Goal: Information Seeking & Learning: Find specific fact

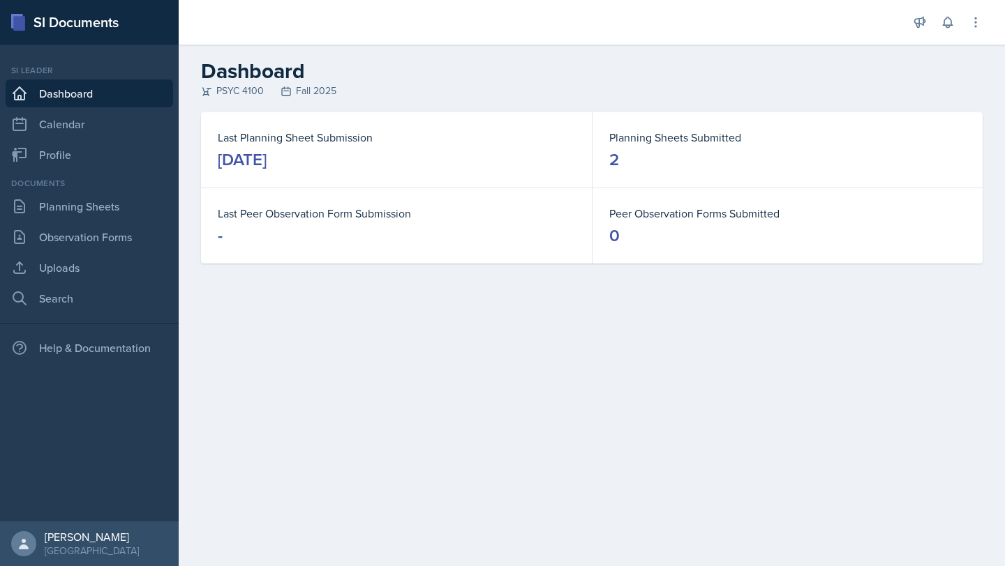
click at [746, 165] on dd "2" at bounding box center [787, 160] width 356 height 22
click at [687, 133] on dt "Planning Sheets Submitted" at bounding box center [787, 137] width 356 height 17
click at [109, 209] on link "Planning Sheets" at bounding box center [89, 207] width 167 height 28
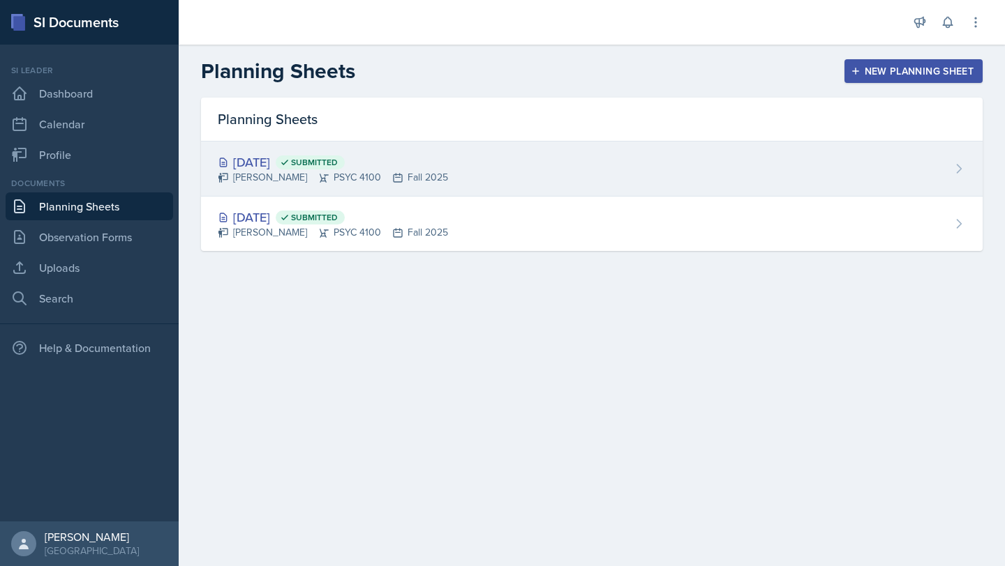
click at [467, 172] on div "[DATE] Submitted [PERSON_NAME] PSYC 4100 Fall 2025" at bounding box center [591, 169] width 781 height 55
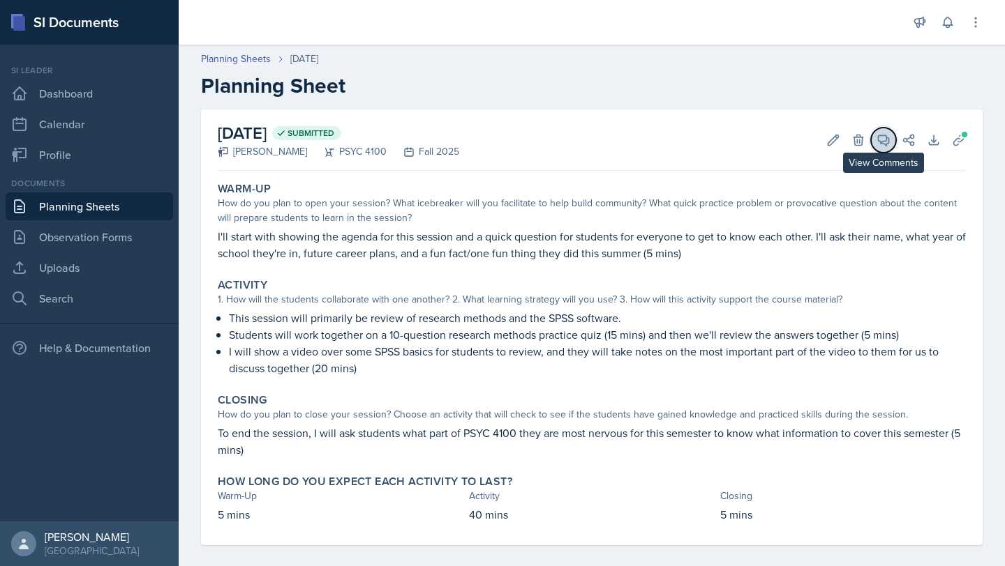
click at [885, 133] on span at bounding box center [888, 135] width 7 height 7
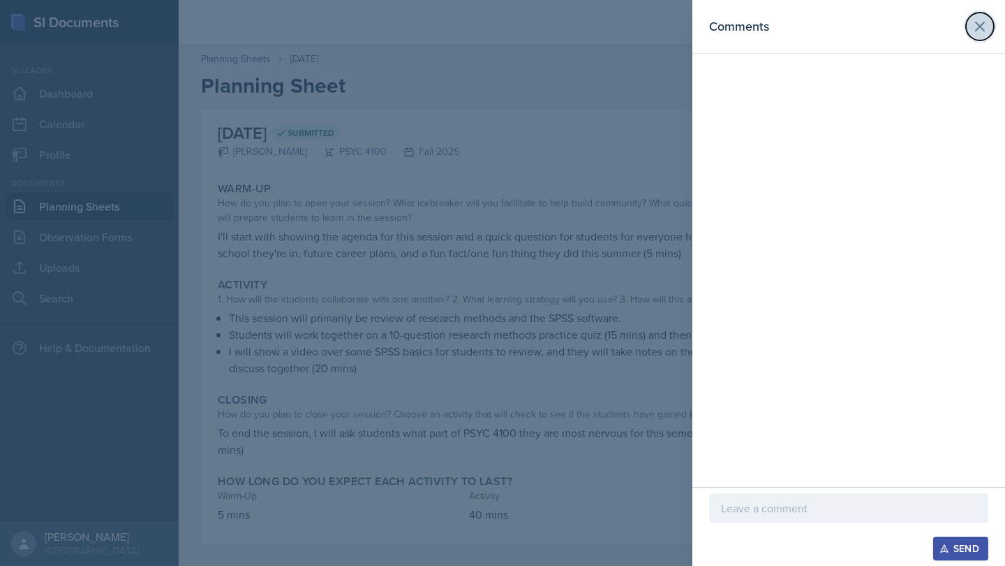
click at [987, 32] on icon at bounding box center [979, 26] width 17 height 17
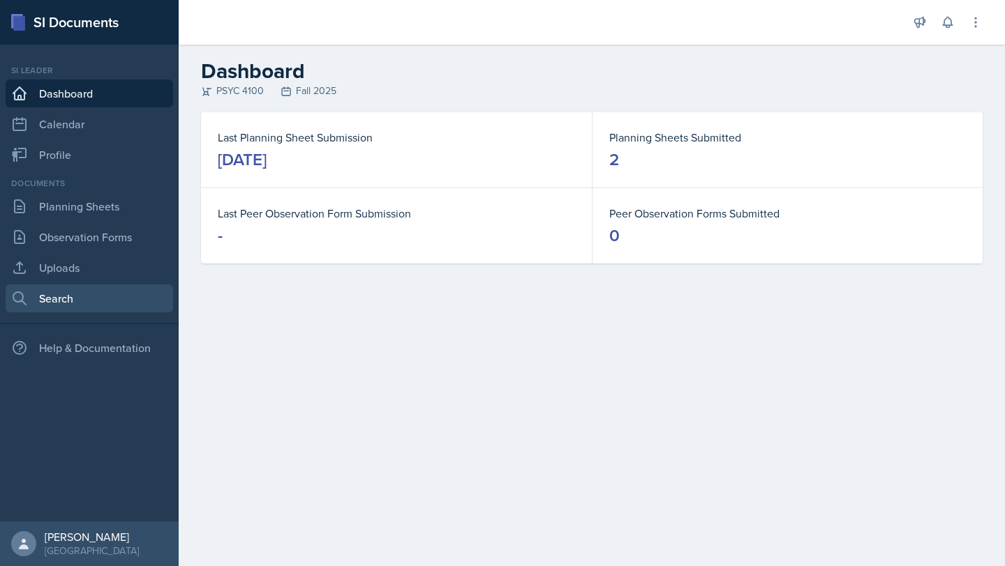
click at [60, 293] on link "Search" at bounding box center [89, 299] width 167 height 28
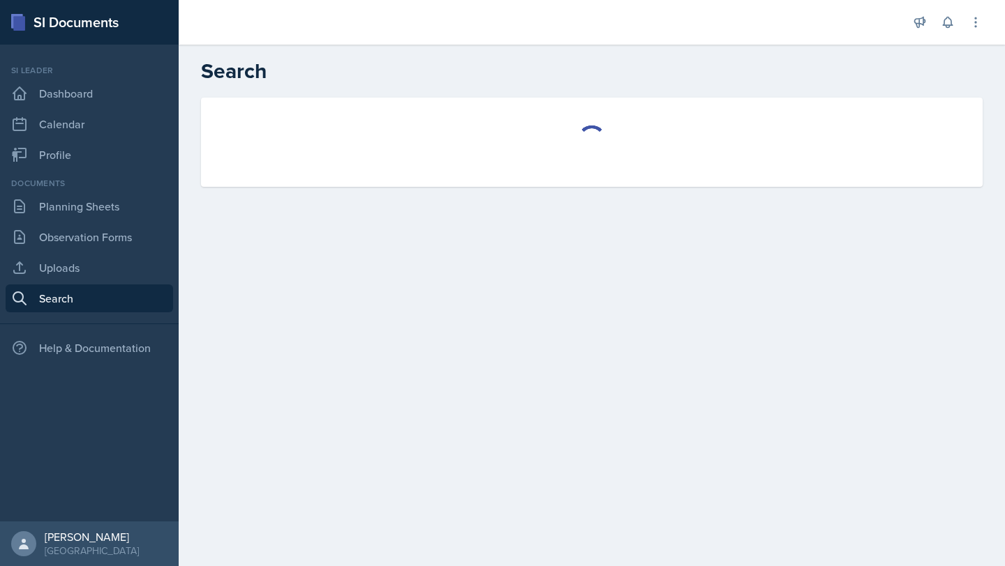
select select "all"
select select "1"
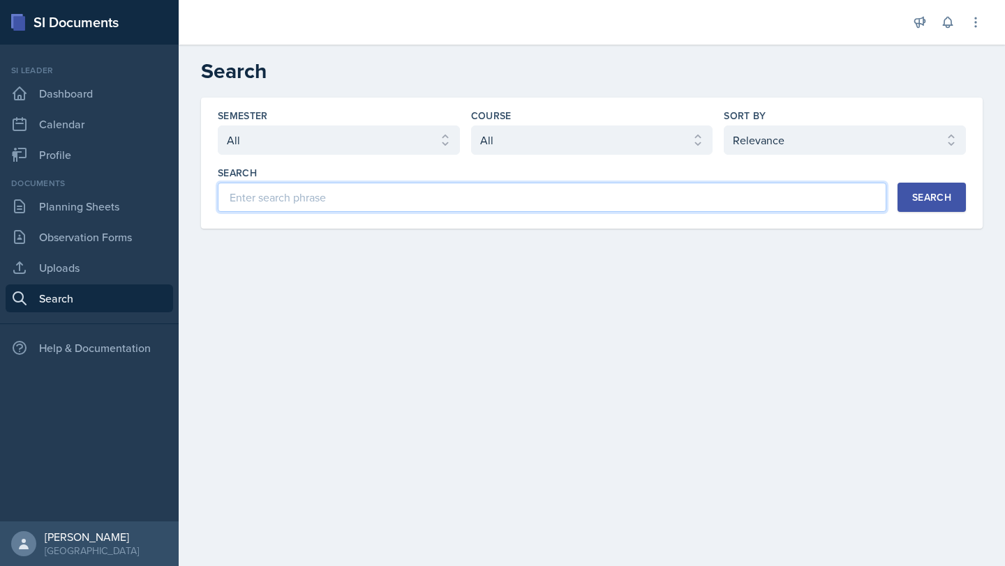
click at [301, 201] on input at bounding box center [552, 197] width 668 height 29
type input "PSYC 4100"
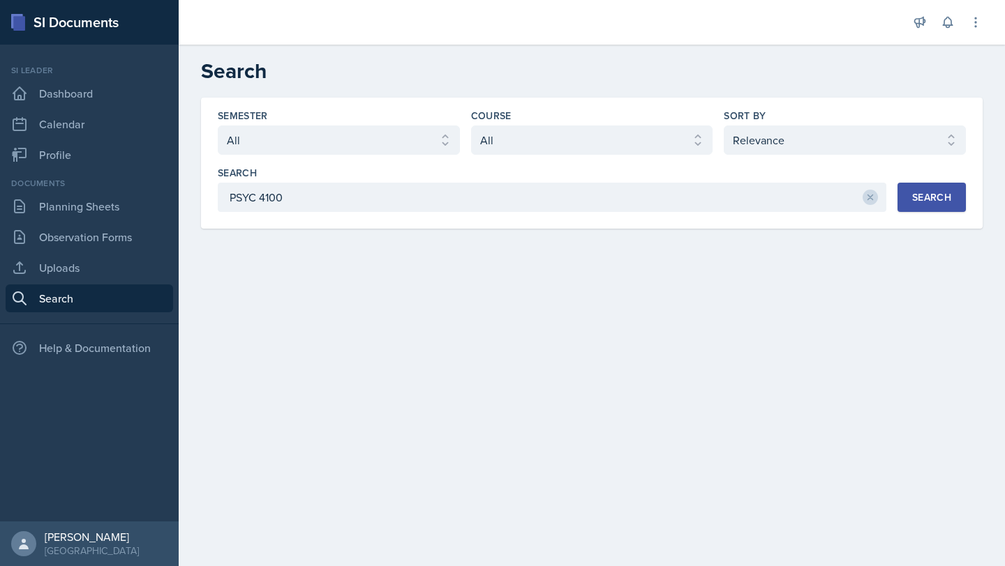
click at [952, 190] on button "Search" at bounding box center [931, 197] width 68 height 29
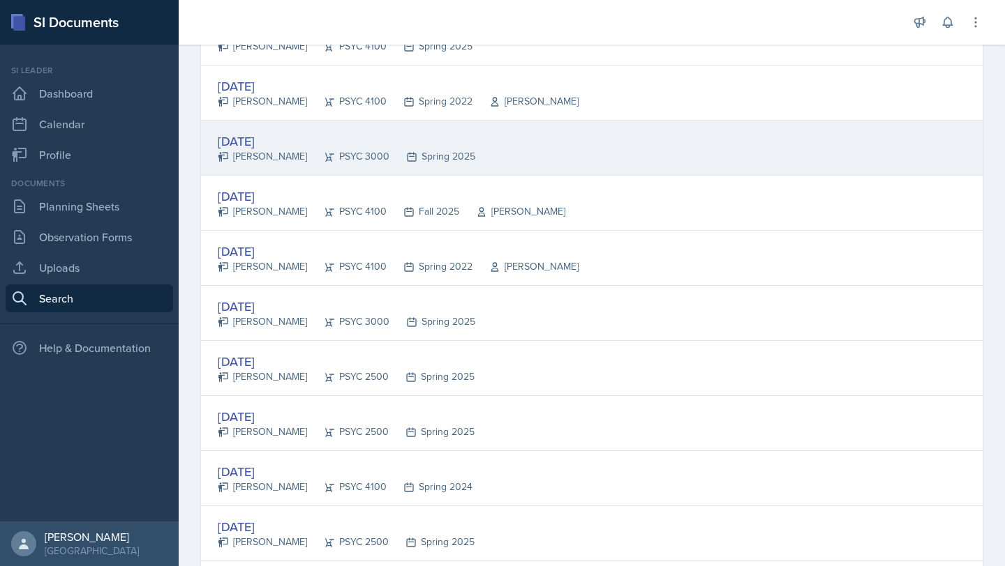
scroll to position [765, 0]
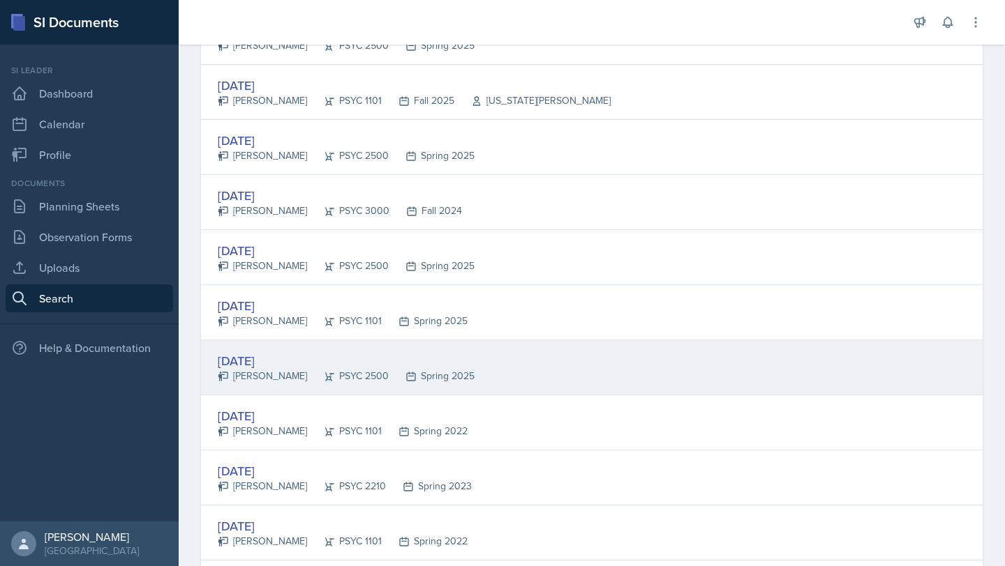
click at [449, 354] on div "Feb 27th, 2025" at bounding box center [346, 361] width 257 height 19
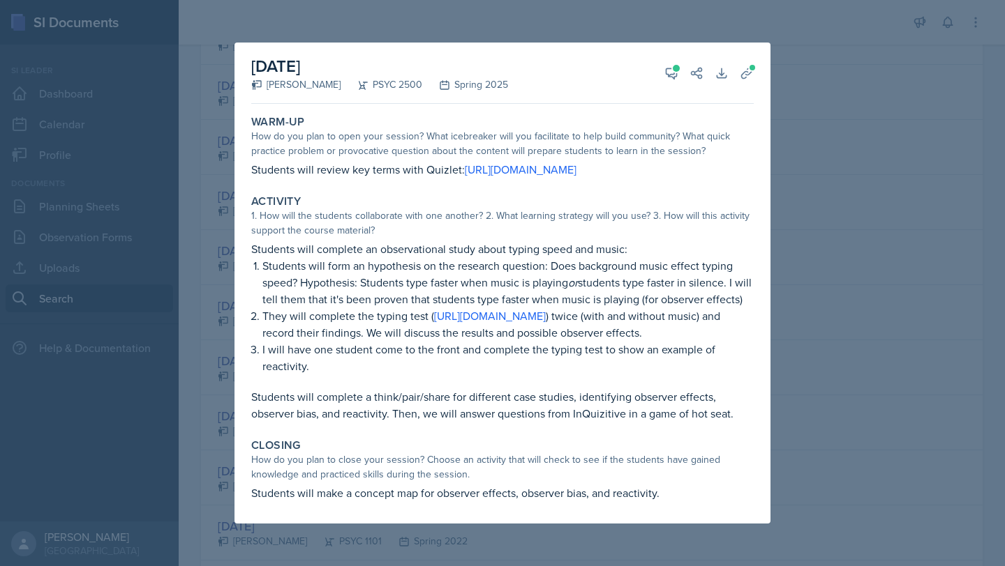
click at [915, 254] on div at bounding box center [502, 283] width 1005 height 566
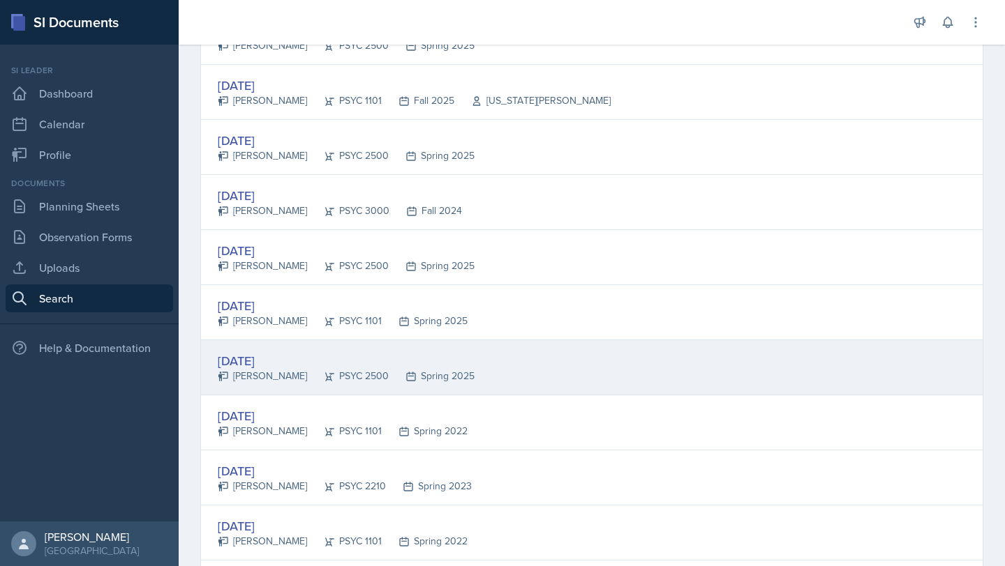
scroll to position [1418, 0]
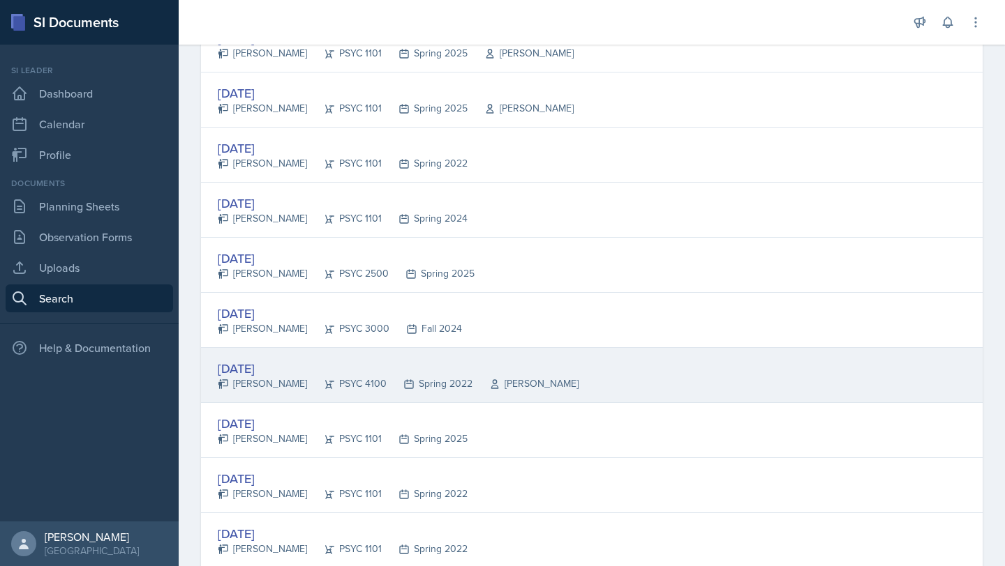
click at [749, 369] on div "Feb 3rd, 2022 Andrew Lord PSYC 4100 Spring 2022 Dr. Lauren Taglialeta" at bounding box center [591, 375] width 781 height 55
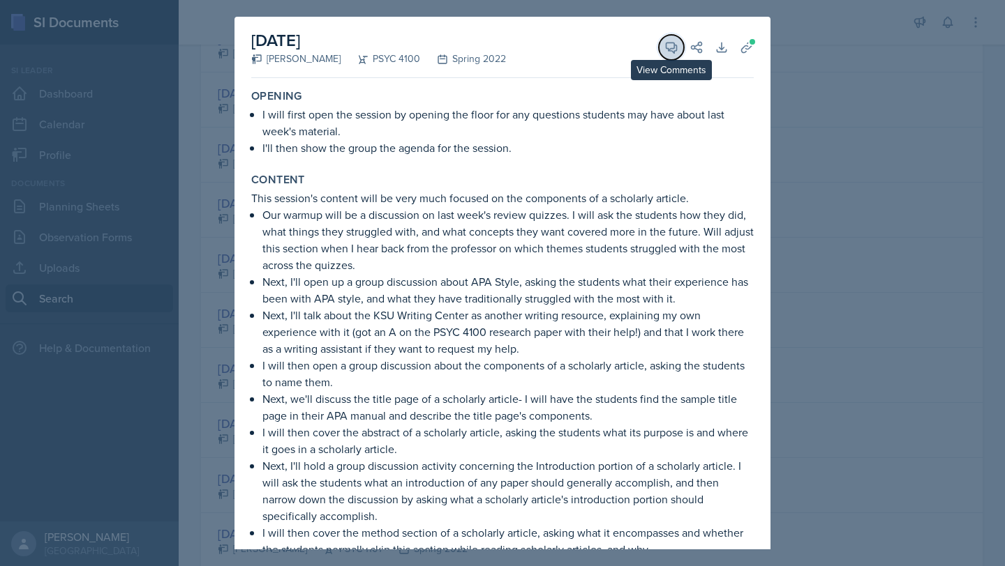
click at [664, 44] on icon at bounding box center [671, 47] width 14 height 14
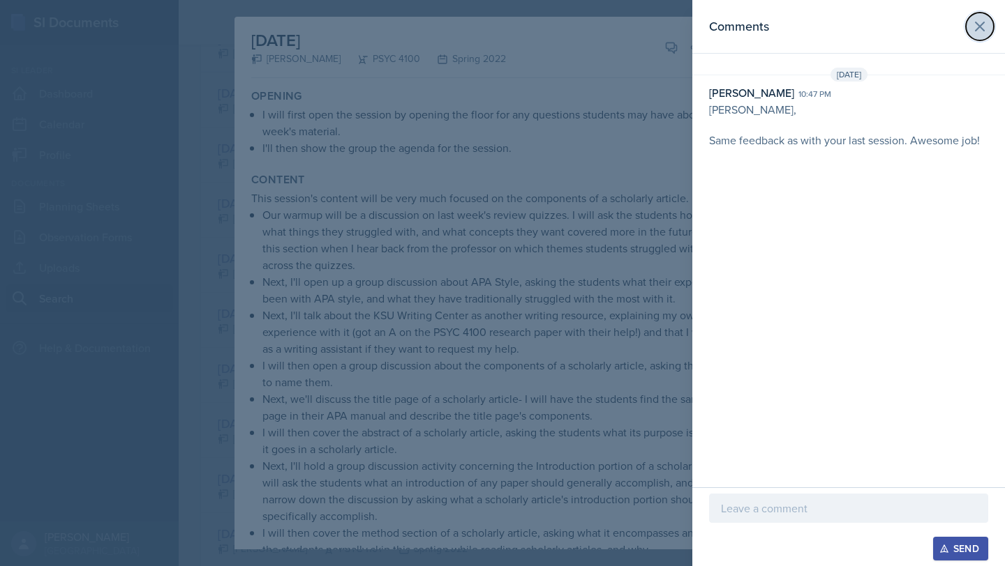
click at [980, 35] on button at bounding box center [979, 27] width 28 height 28
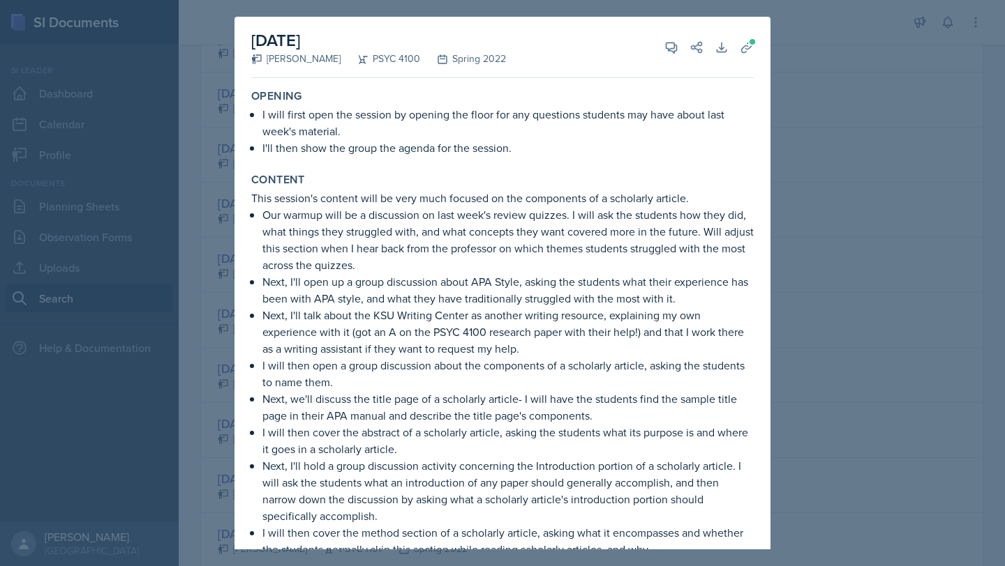
click at [918, 168] on div at bounding box center [502, 283] width 1005 height 566
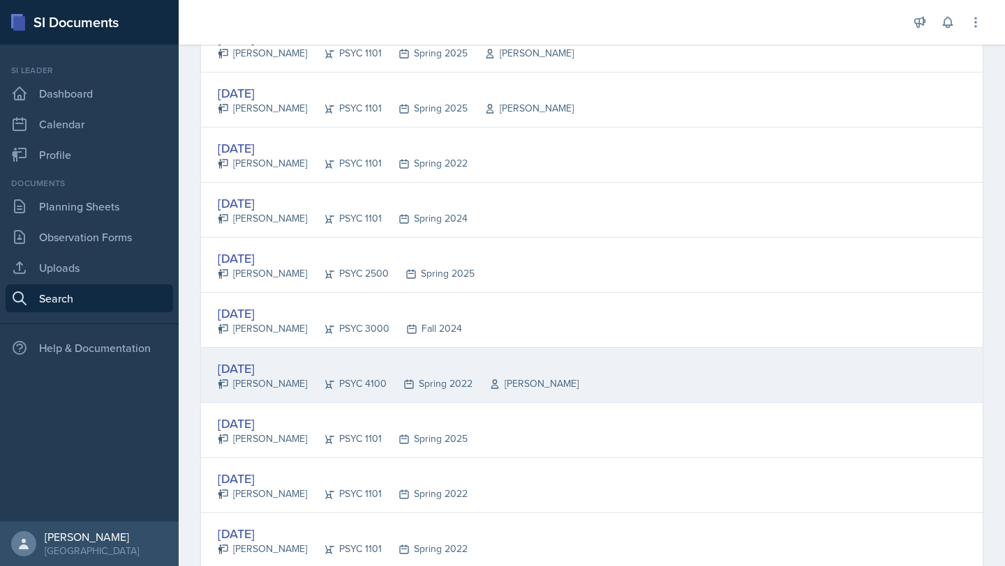
scroll to position [1817, 0]
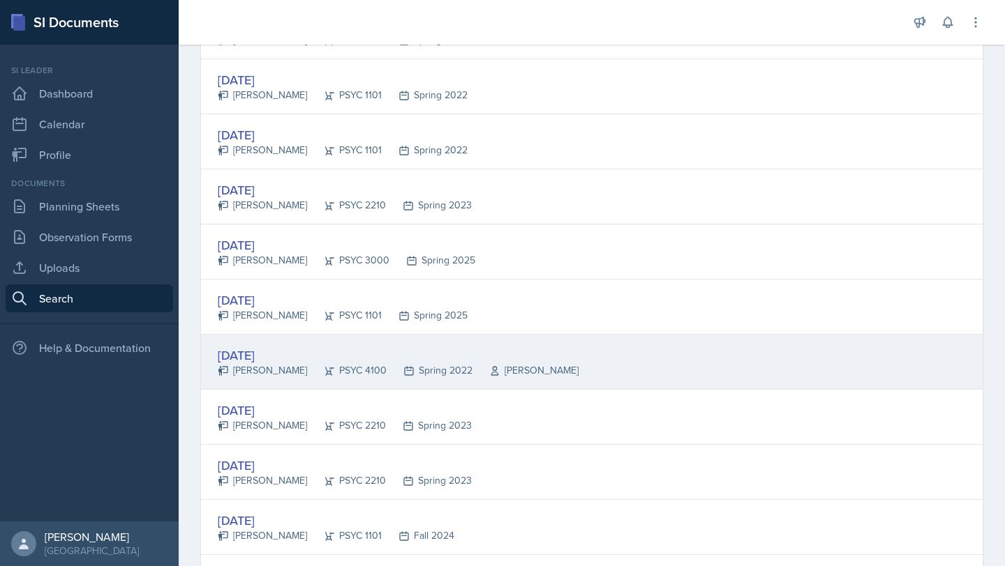
click at [671, 371] on div "Feb 2nd, 2022 Andrew Lord PSYC 4100 Spring 2022 Dr. Lauren Taglialeta" at bounding box center [591, 362] width 781 height 55
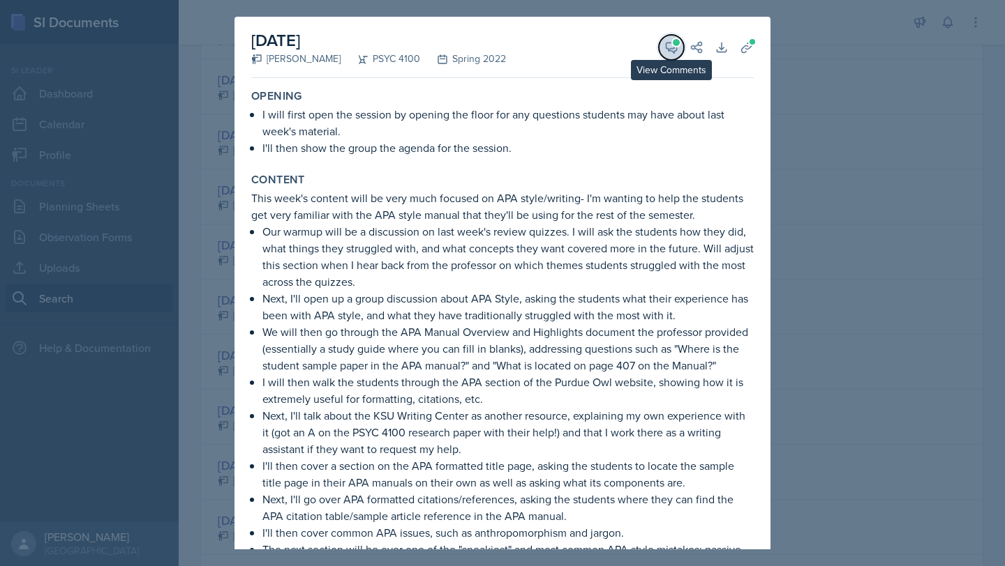
click at [665, 52] on icon at bounding box center [671, 47] width 14 height 14
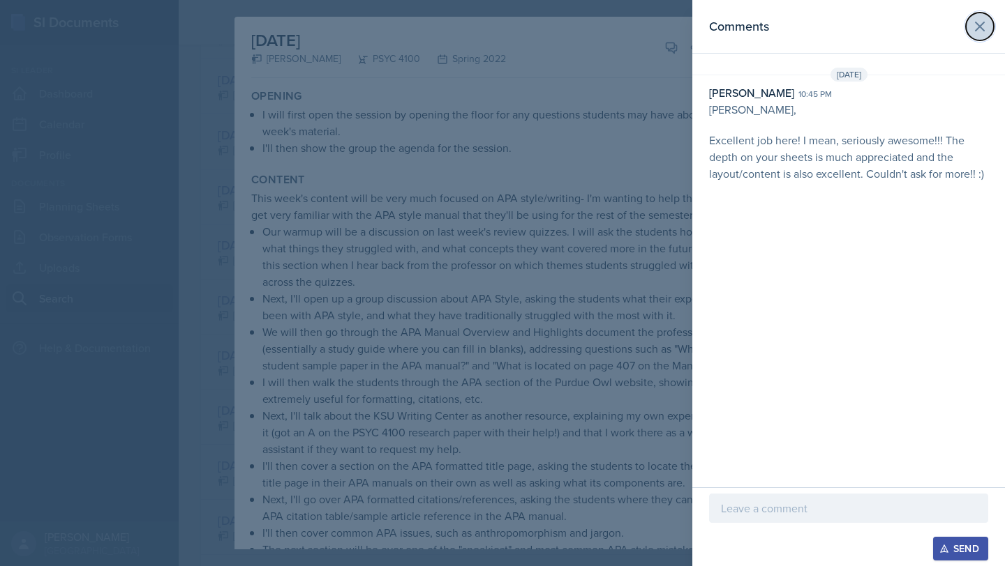
click at [982, 27] on icon at bounding box center [979, 26] width 17 height 17
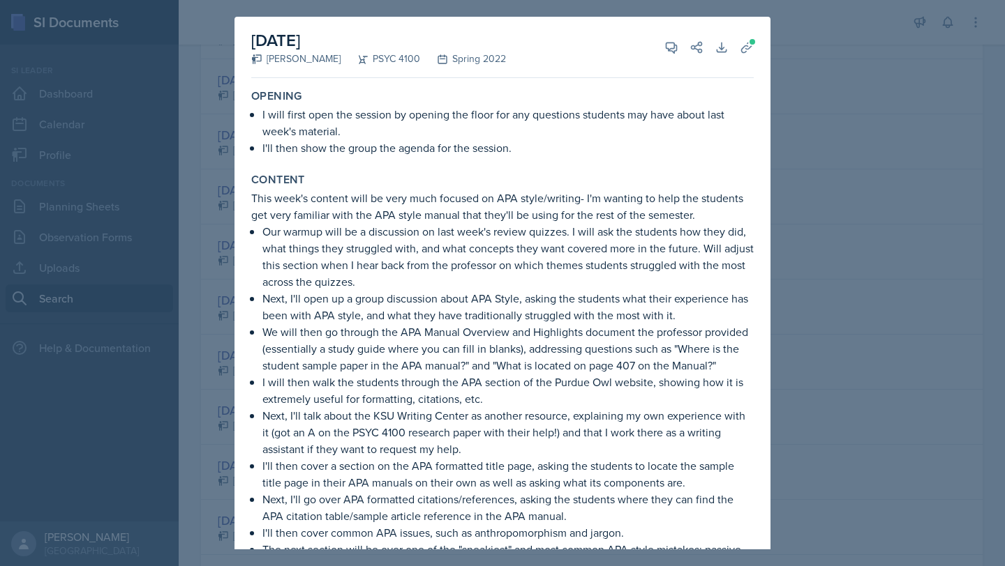
click at [933, 113] on div at bounding box center [502, 283] width 1005 height 566
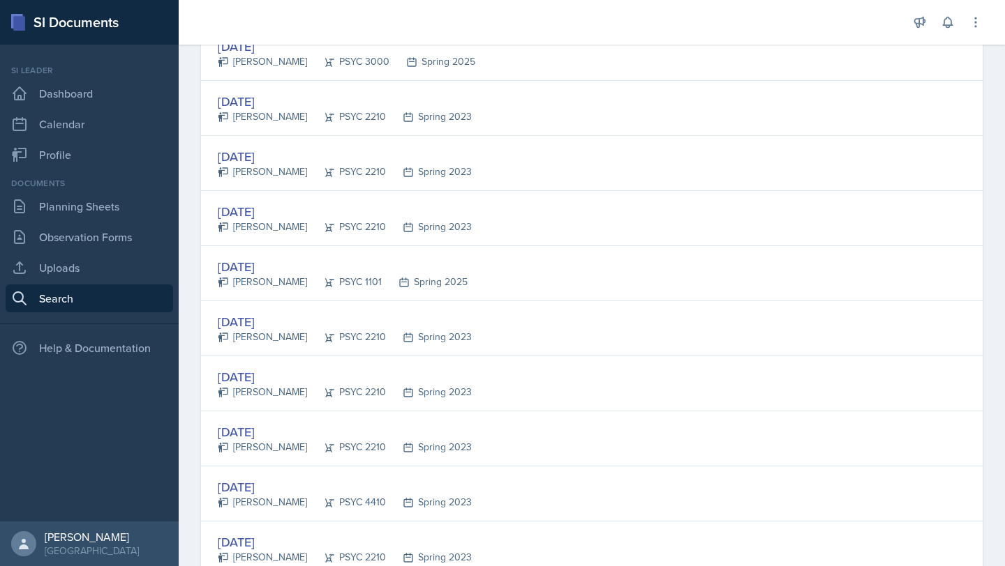
scroll to position [2555, 0]
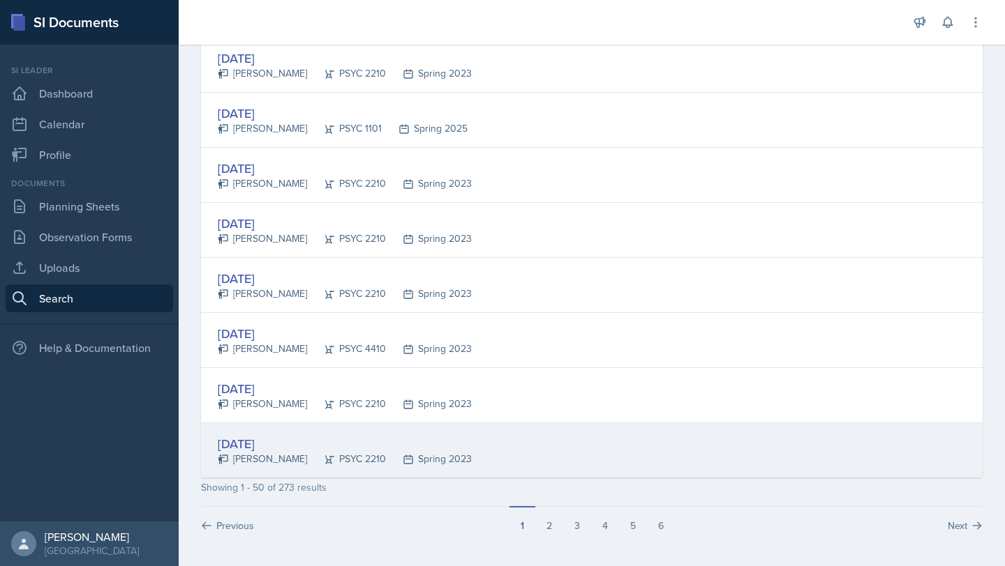
click at [585, 456] on div "Mar 28th, 2023 Aidan McColligan PSYC 2210 Spring 2023" at bounding box center [591, 450] width 781 height 54
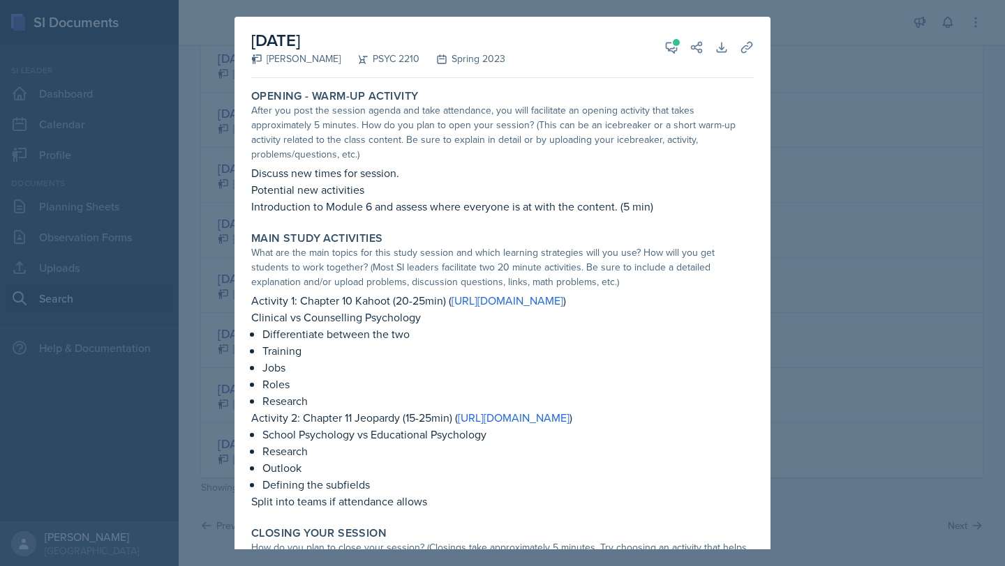
click at [940, 276] on div at bounding box center [502, 283] width 1005 height 566
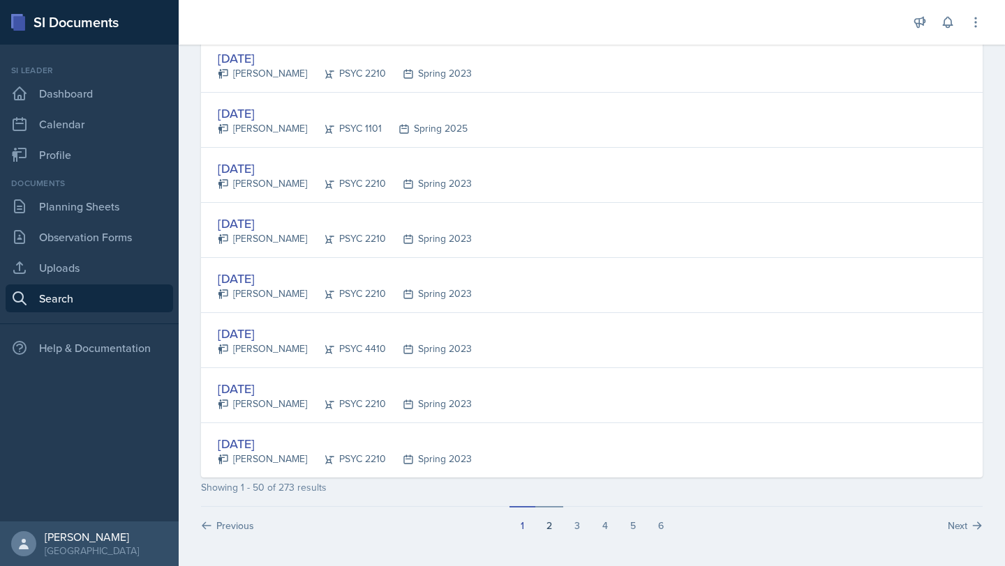
click at [543, 529] on button "2" at bounding box center [549, 519] width 28 height 27
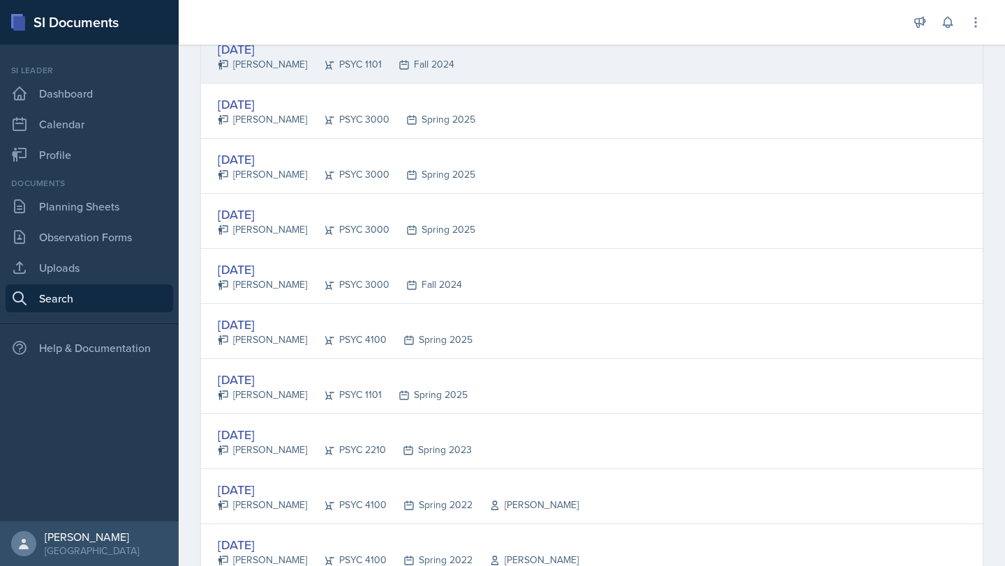
scroll to position [251, 0]
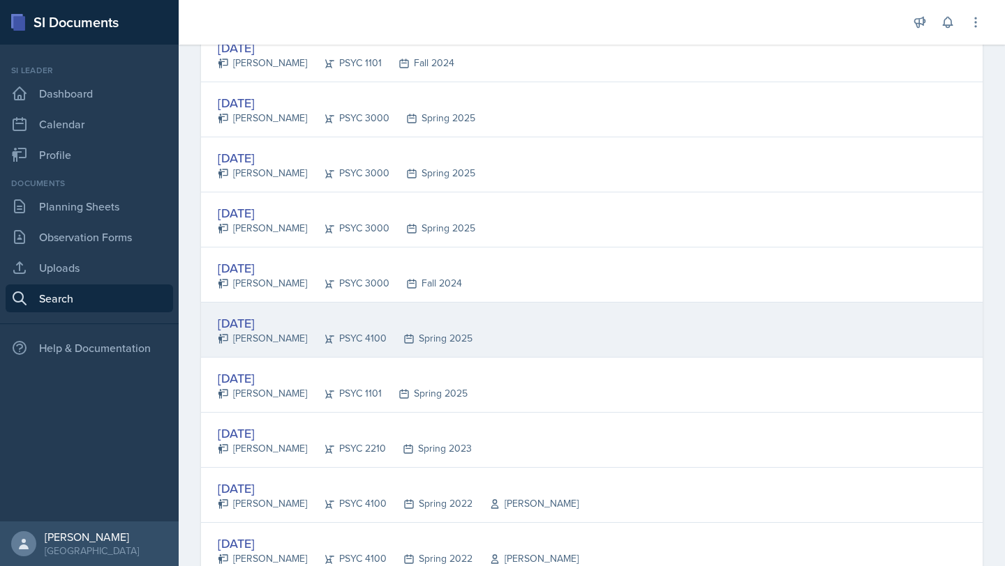
click at [535, 327] on div "Jan 21st, 2025 Jessica Maillet PSYC 4100 Spring 2025" at bounding box center [591, 330] width 781 height 55
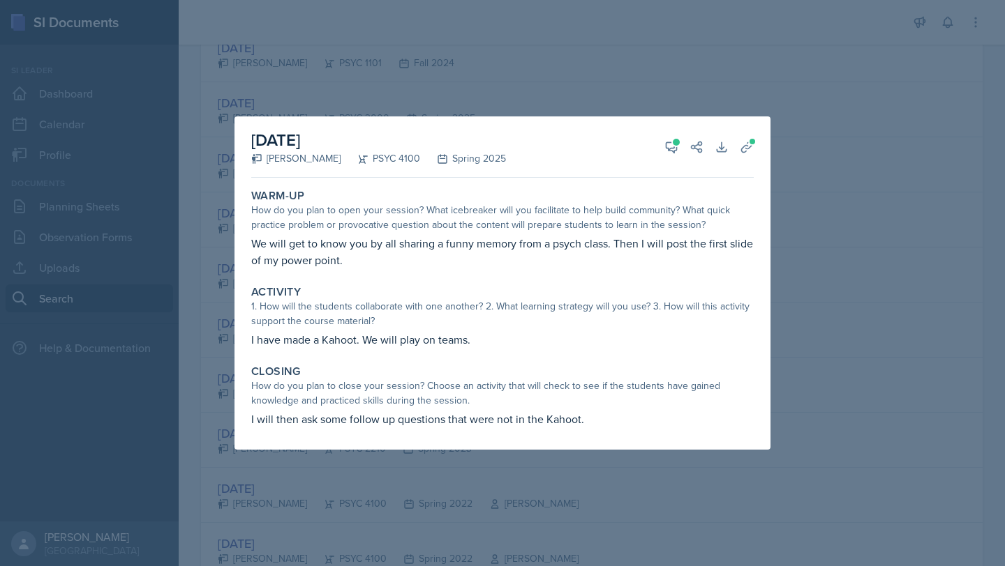
click at [864, 263] on div at bounding box center [502, 283] width 1005 height 566
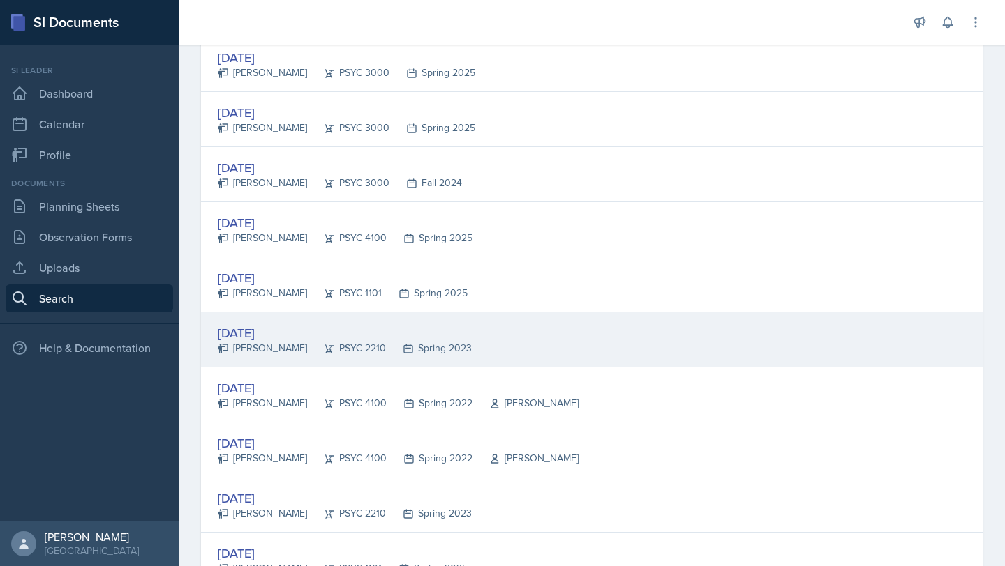
scroll to position [354, 0]
click at [662, 439] on div "Feb 9th, 2022 Andrew Lord PSYC 4100 Spring 2022 Dr. Lauren Taglialeta" at bounding box center [591, 448] width 781 height 55
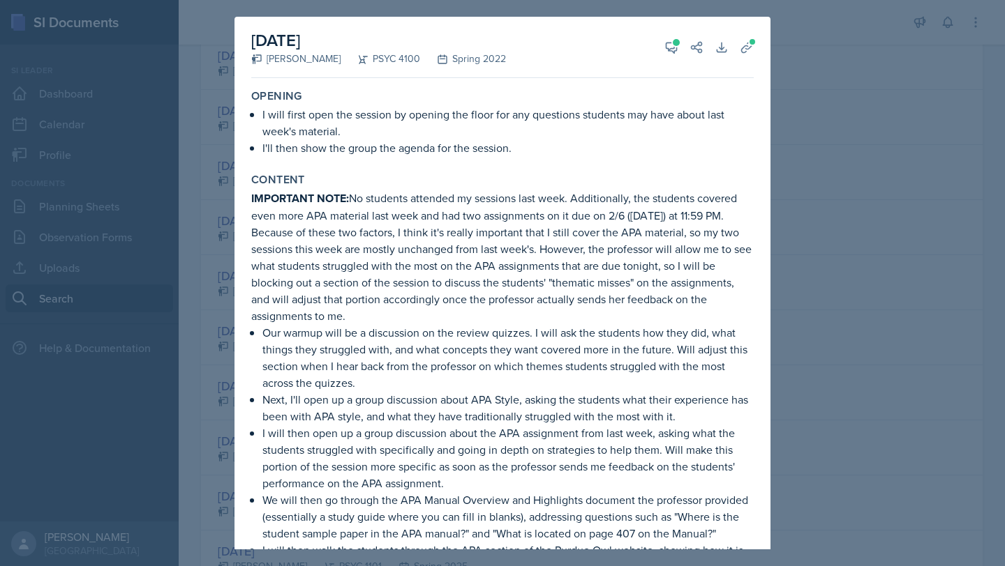
click at [949, 319] on div at bounding box center [502, 283] width 1005 height 566
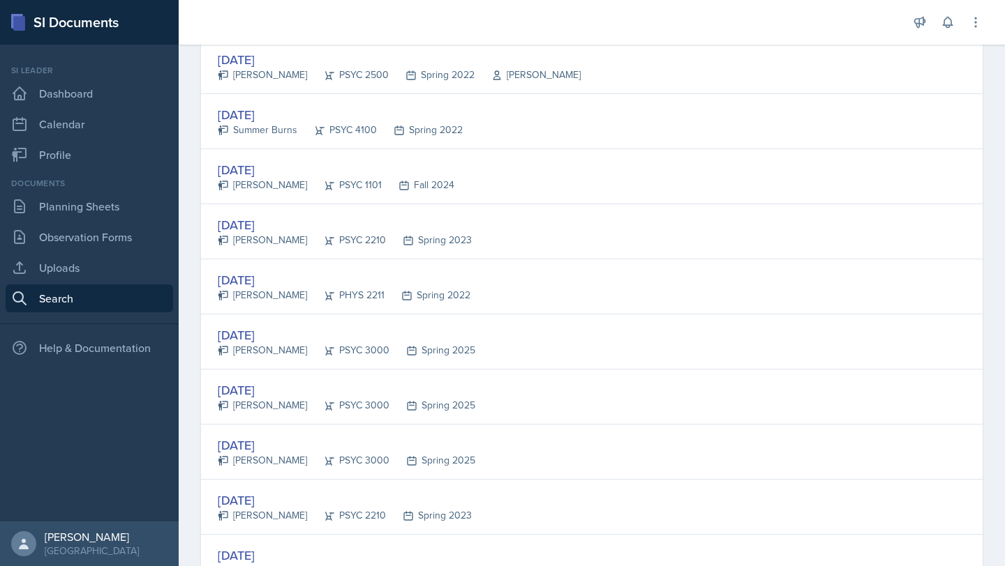
scroll to position [1786, 0]
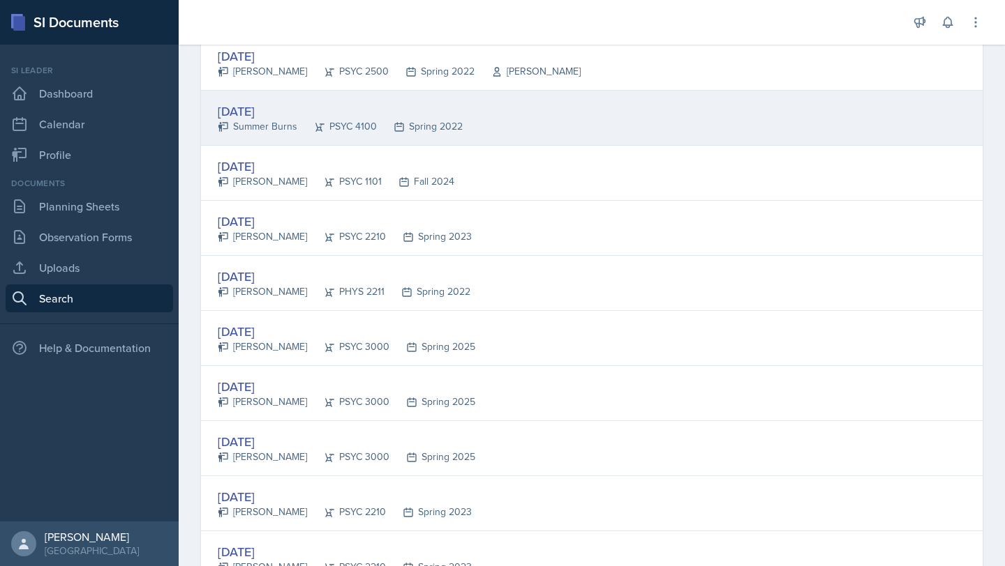
click at [697, 110] on div "Jan 20th, 2022 Summer Burns PSYC 4100 Spring 2022" at bounding box center [591, 118] width 781 height 55
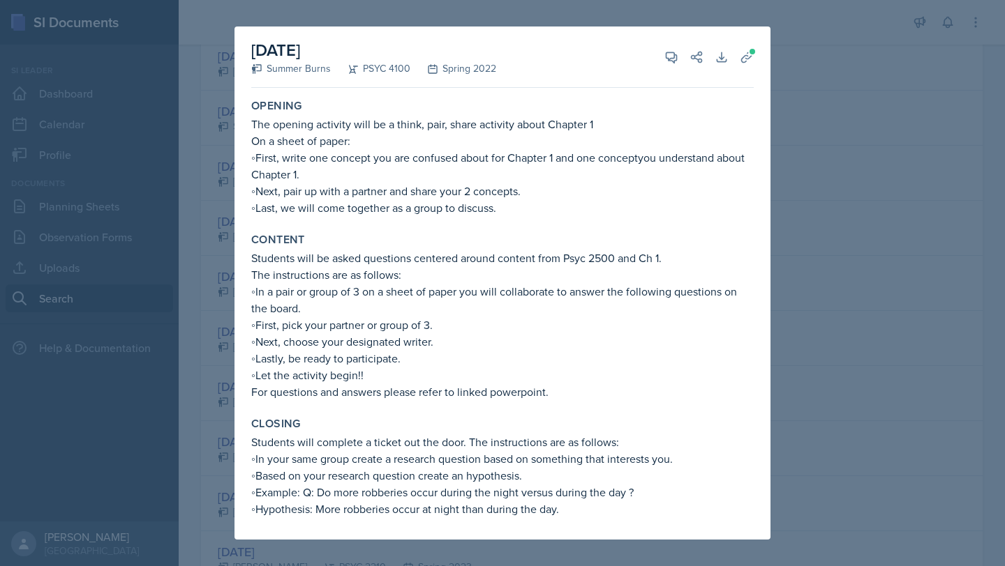
click at [924, 230] on div at bounding box center [502, 283] width 1005 height 566
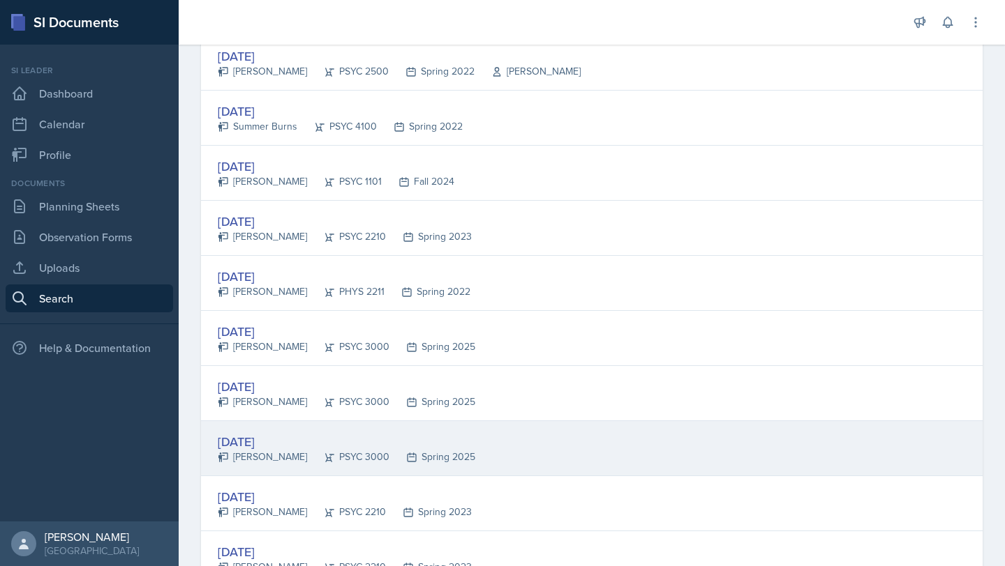
scroll to position [2555, 0]
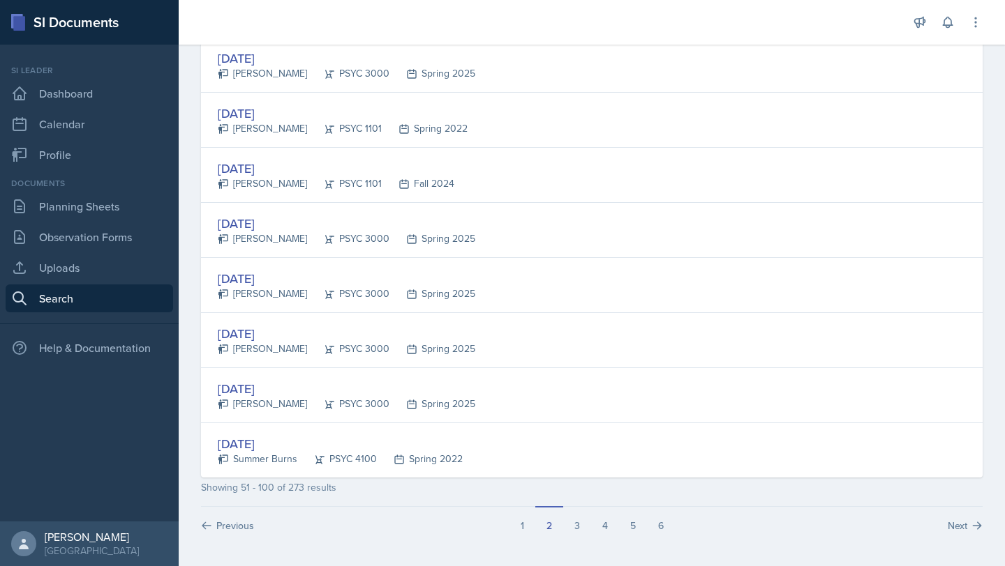
click at [695, 460] on div "Apr 19th, 2022 Summer Burns PSYC 4100 Spring 2022" at bounding box center [591, 450] width 781 height 54
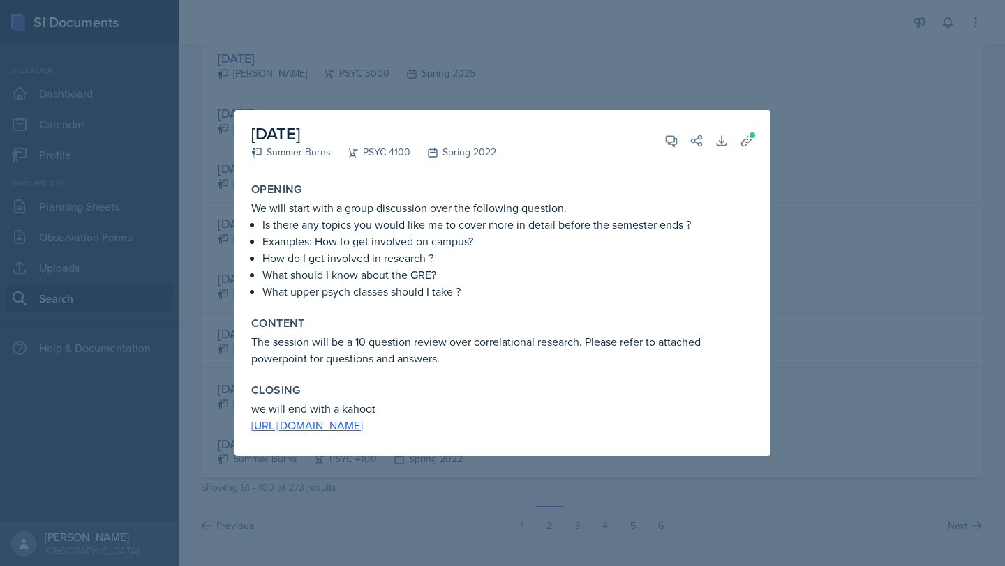
click at [905, 334] on div at bounding box center [502, 283] width 1005 height 566
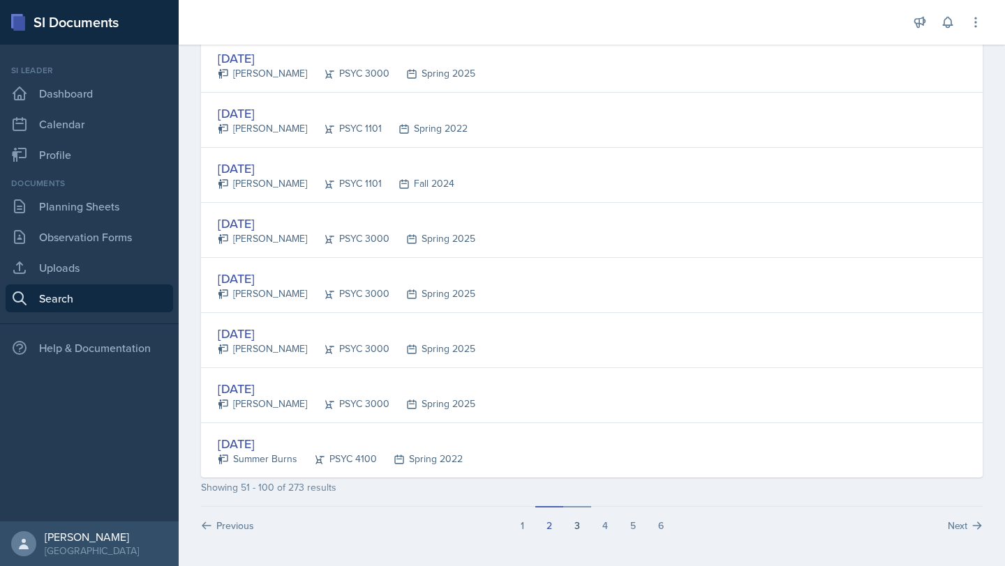
click at [578, 523] on button "3" at bounding box center [577, 519] width 28 height 27
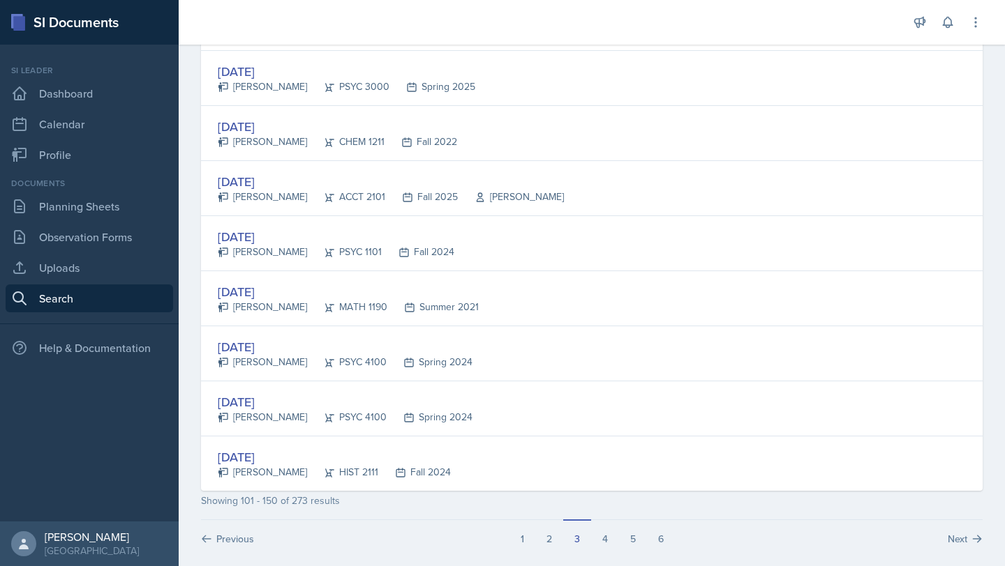
scroll to position [2550, 0]
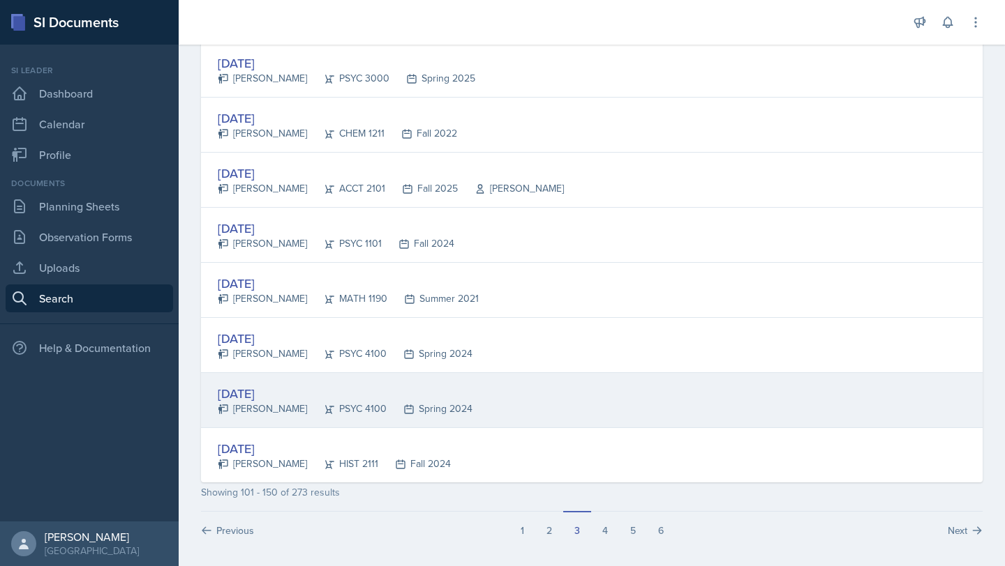
click at [562, 399] on div "Jan 24th, 2024 Katherine Walker PSYC 4100 Spring 2024" at bounding box center [591, 400] width 781 height 55
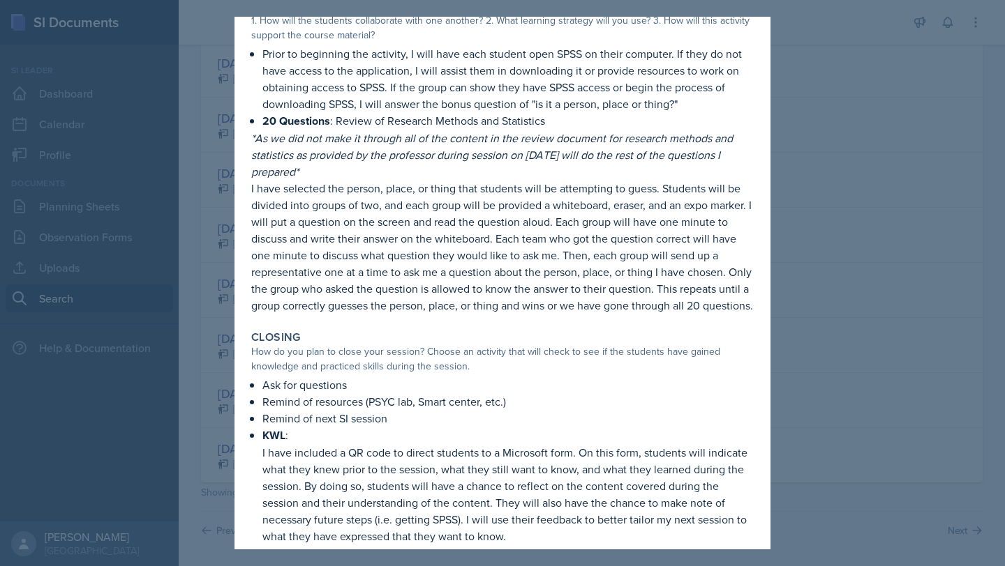
scroll to position [320, 0]
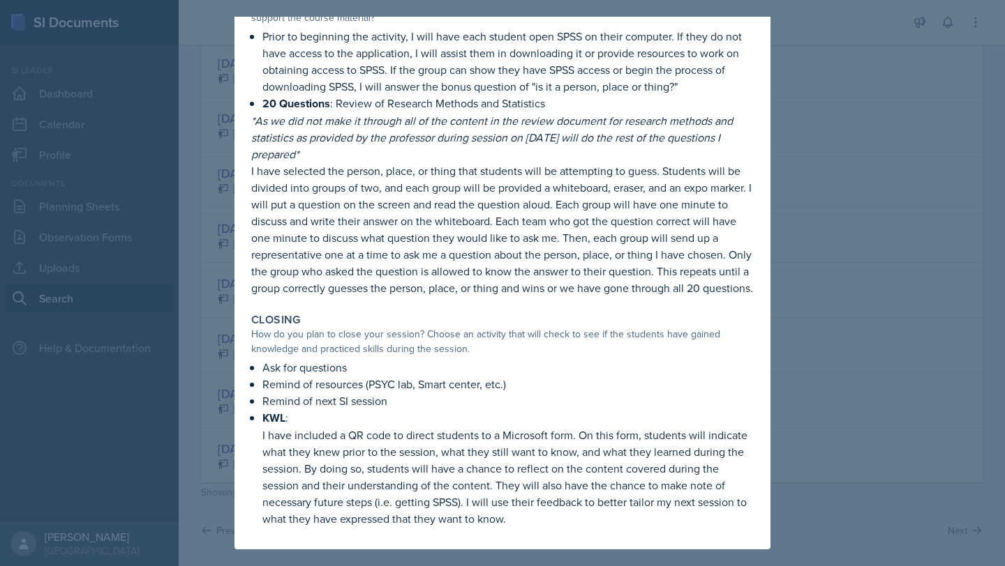
click at [957, 324] on div at bounding box center [502, 283] width 1005 height 566
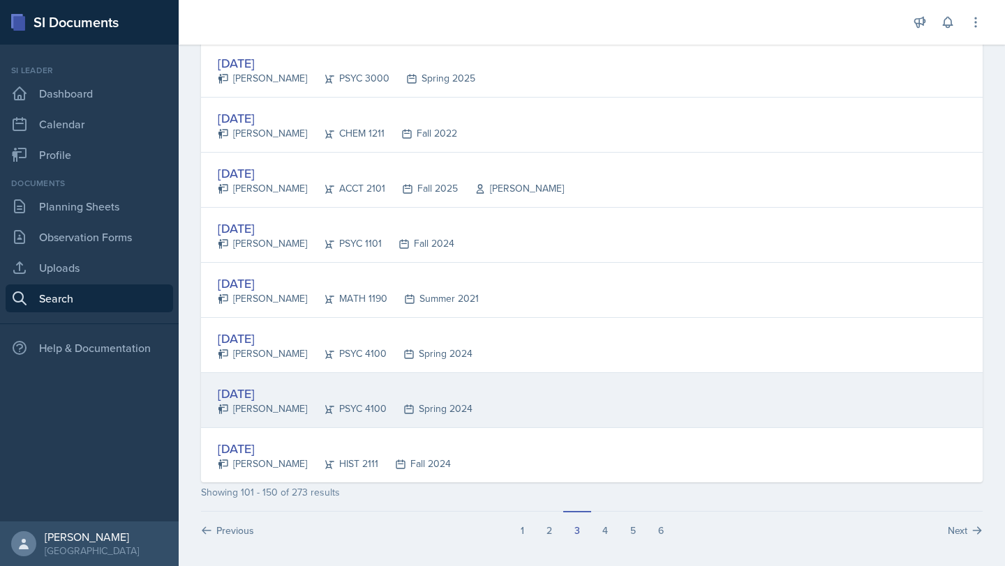
scroll to position [2555, 0]
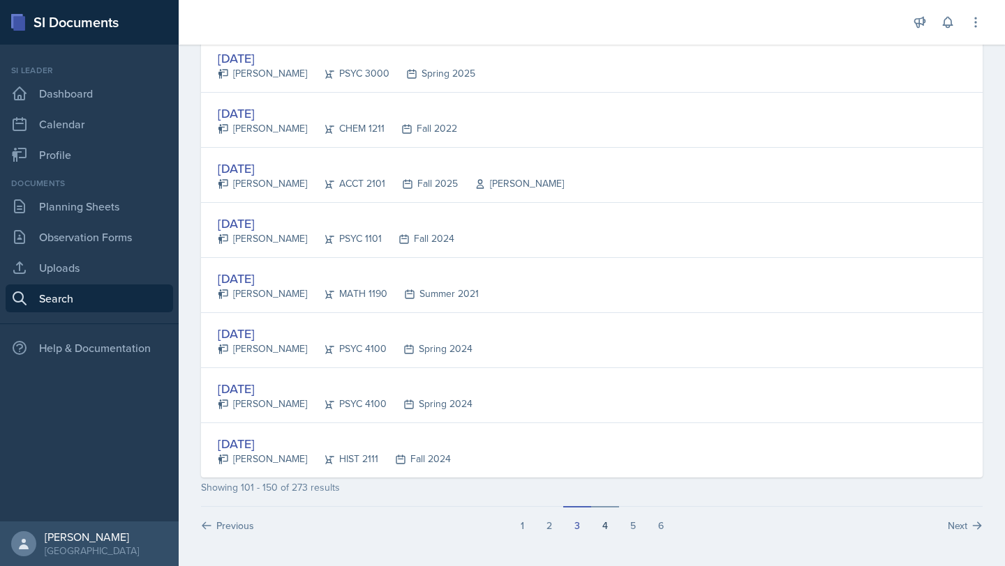
click at [603, 527] on button "4" at bounding box center [605, 519] width 28 height 27
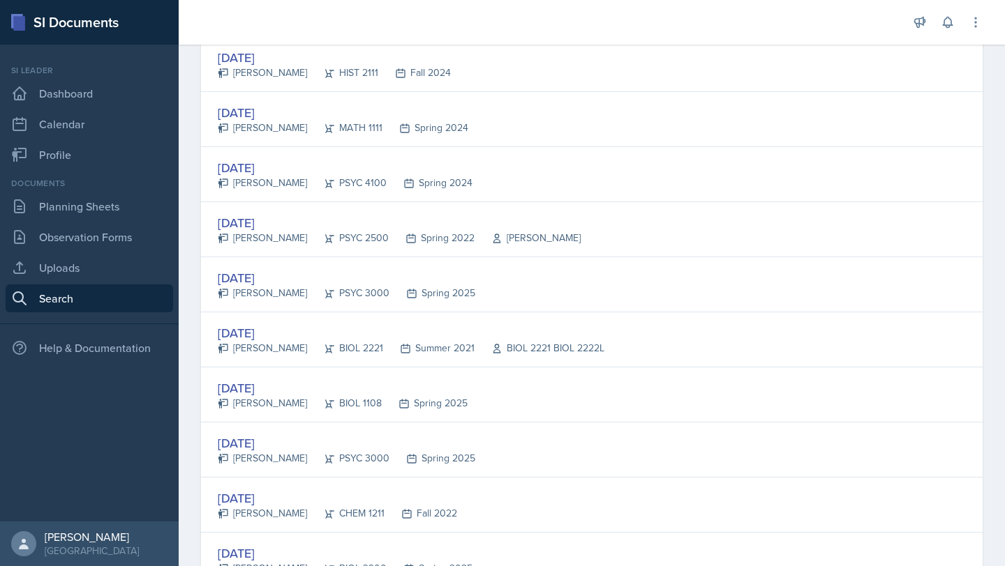
scroll to position [406, 0]
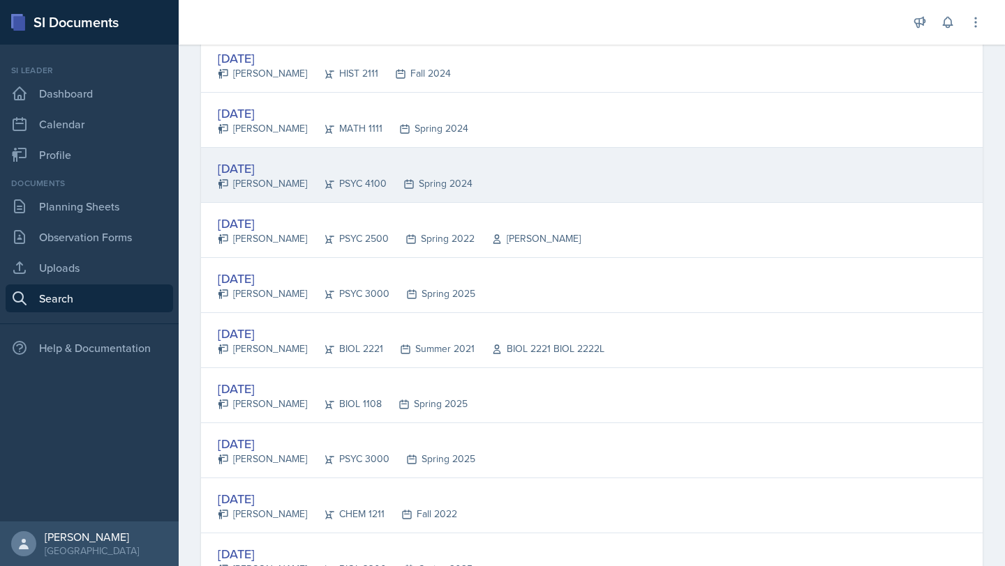
click at [497, 158] on div "Jan 22nd, 2024 Katherine Walker PSYC 4100 Spring 2024" at bounding box center [591, 175] width 781 height 55
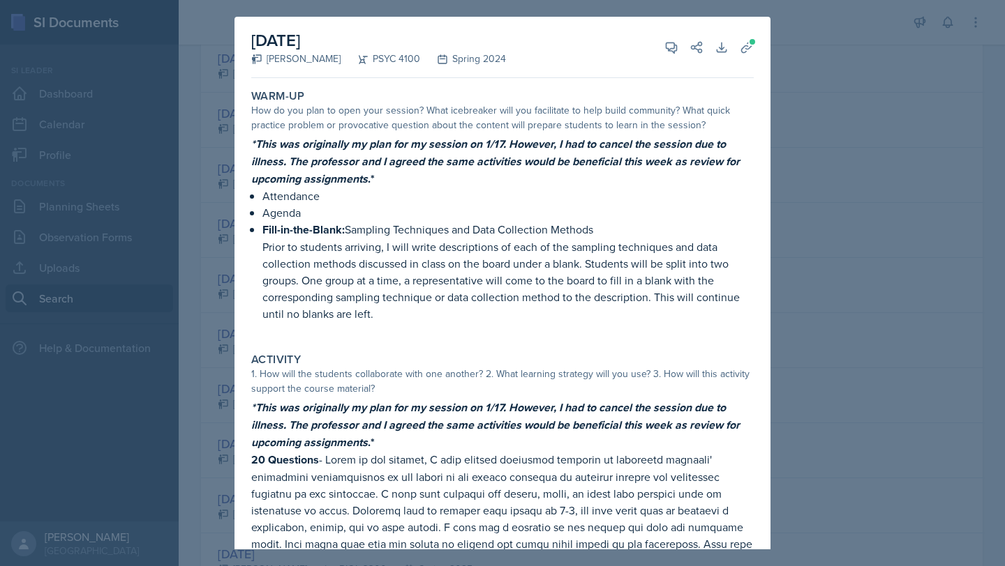
click at [845, 98] on div at bounding box center [502, 283] width 1005 height 566
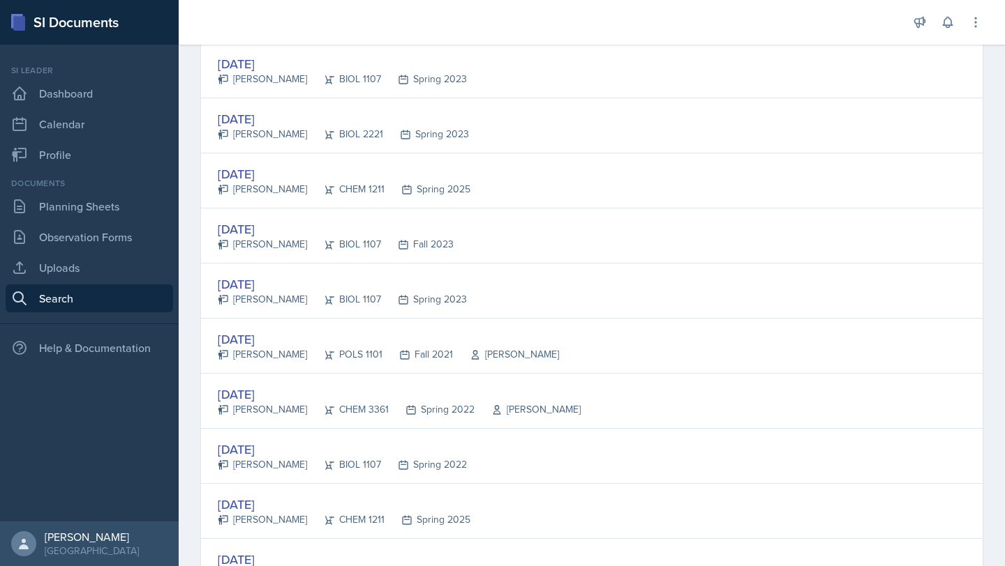
scroll to position [2555, 0]
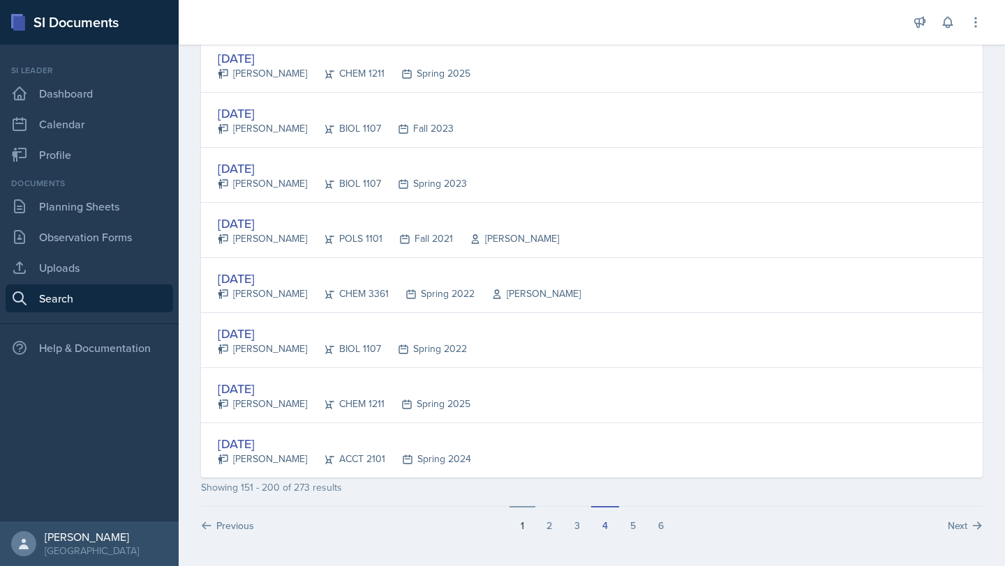
click at [525, 525] on button "1" at bounding box center [522, 519] width 26 height 27
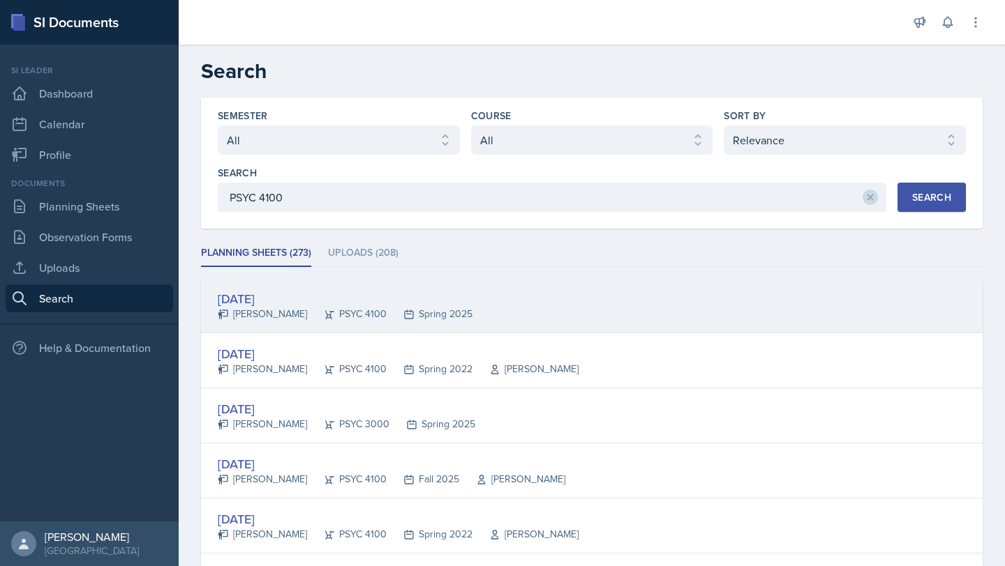
click at [463, 299] on div "Jan 9th, 2025 Jessica Maillet PSYC 4100 Spring 2025" at bounding box center [591, 305] width 781 height 55
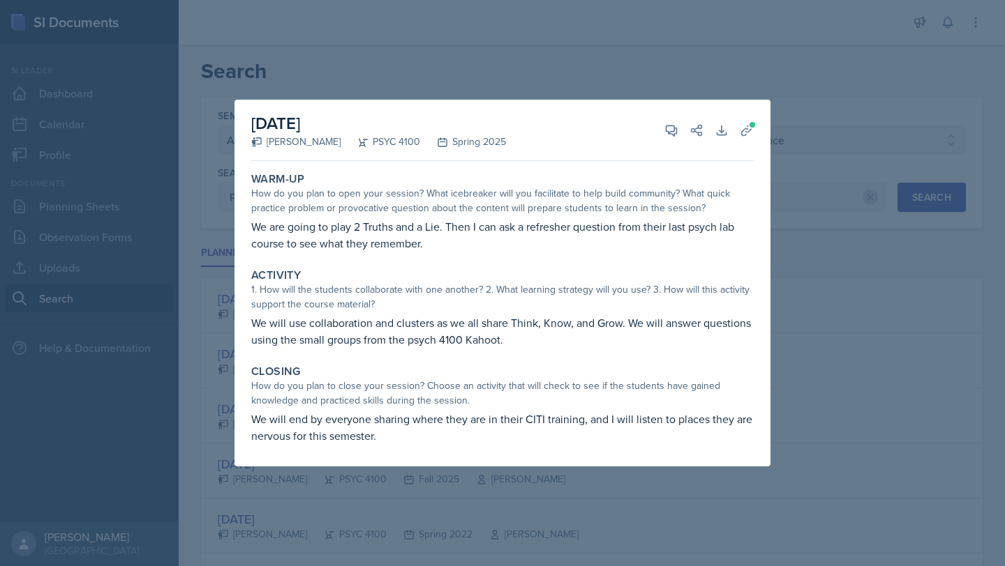
click at [837, 326] on div at bounding box center [502, 283] width 1005 height 566
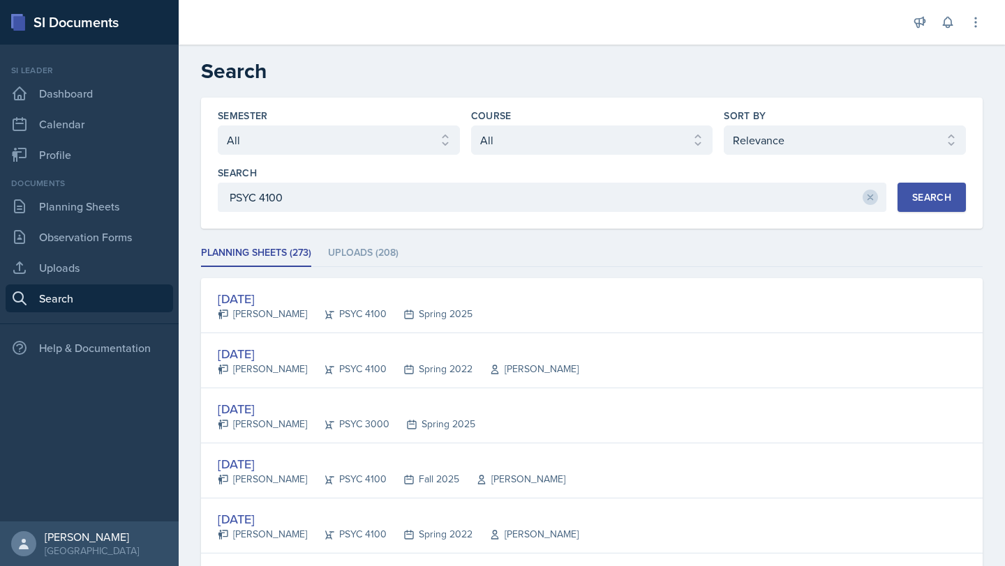
drag, startPoint x: 694, startPoint y: 423, endPoint x: 695, endPoint y: 404, distance: 19.5
click at [695, 412] on div "Feb 13th, 2025 Maci DeMott PSYC 3000 Spring 2025" at bounding box center [591, 416] width 781 height 55
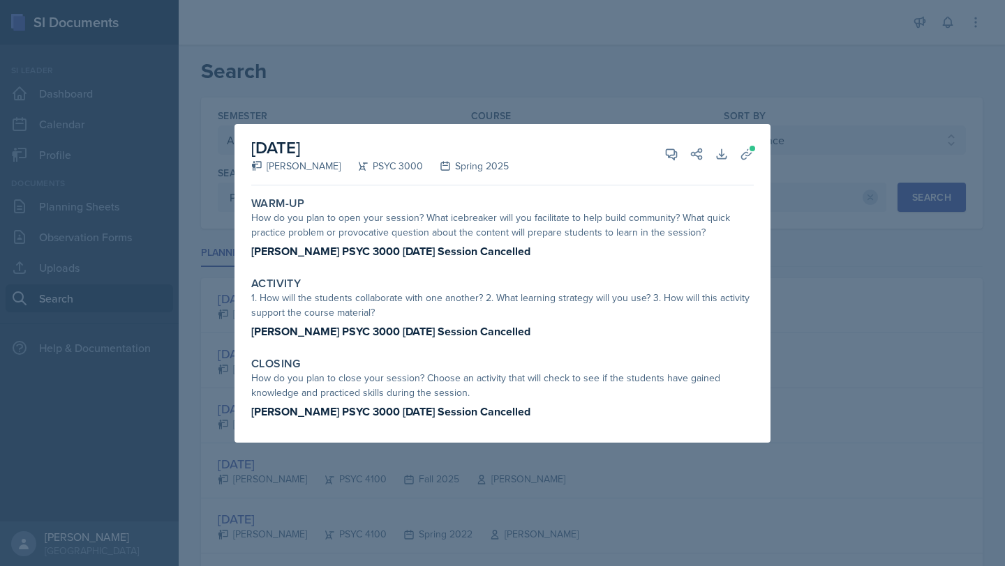
click at [823, 302] on div at bounding box center [502, 283] width 1005 height 566
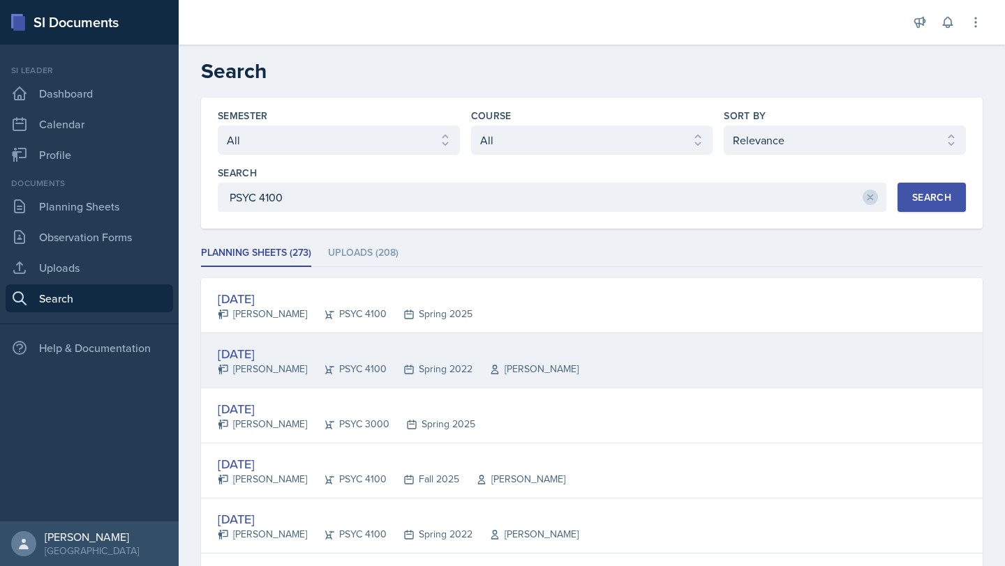
click at [736, 359] on div "Jan 20th, 2022 Andrew Lord PSYC 4100 Spring 2022 Dr. Lauren Taglialeta" at bounding box center [591, 360] width 781 height 55
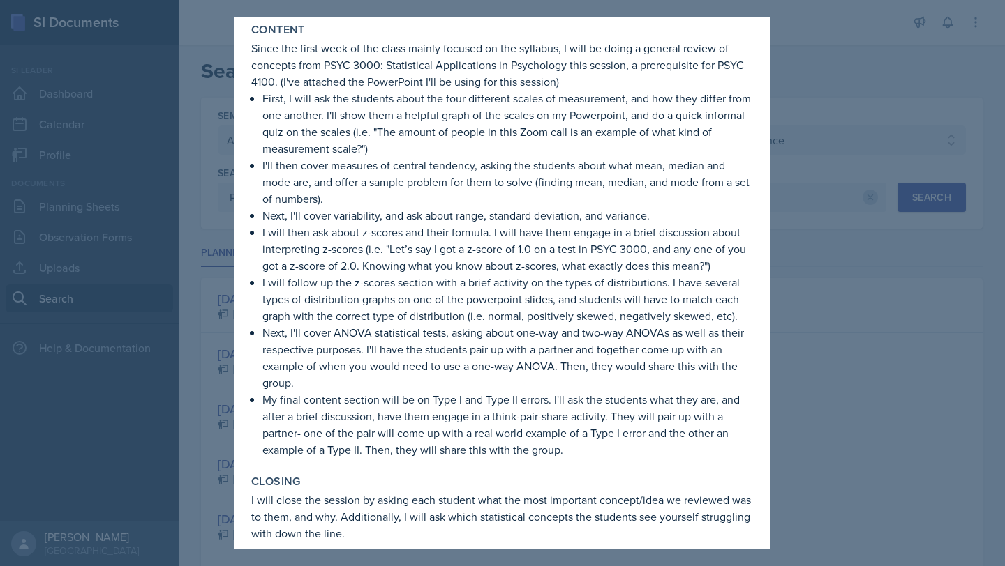
scroll to position [366, 0]
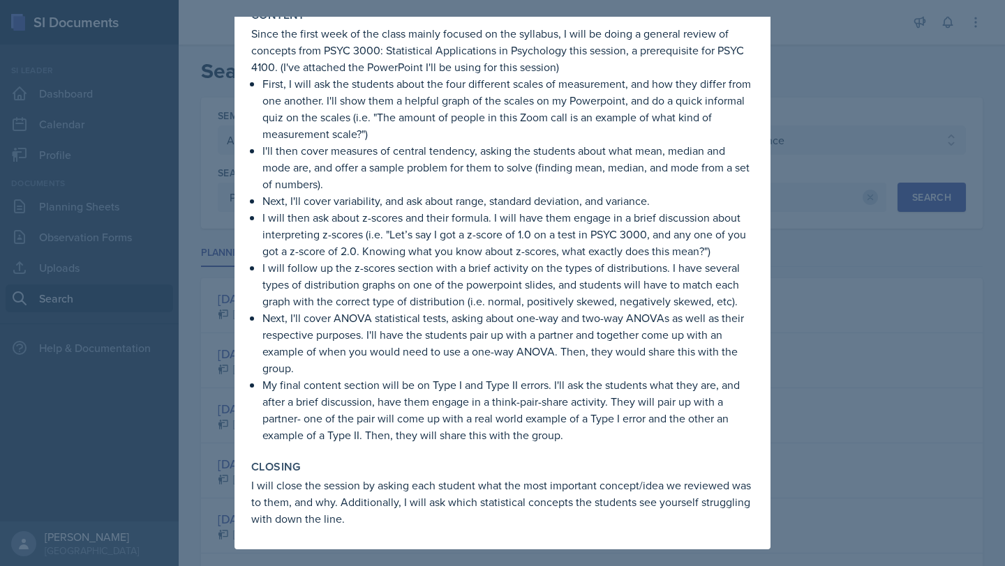
click at [991, 354] on div at bounding box center [502, 283] width 1005 height 566
